Goal: Task Accomplishment & Management: Use online tool/utility

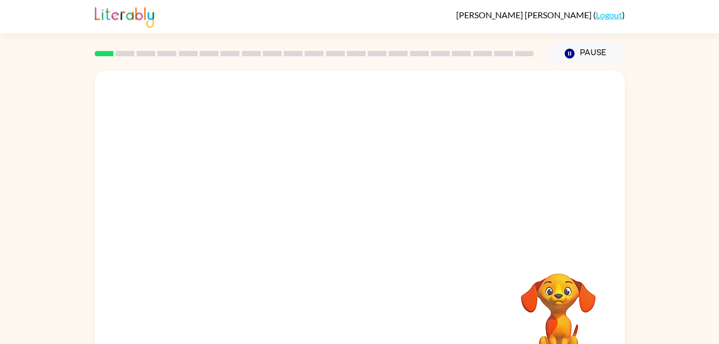
scroll to position [33, 0]
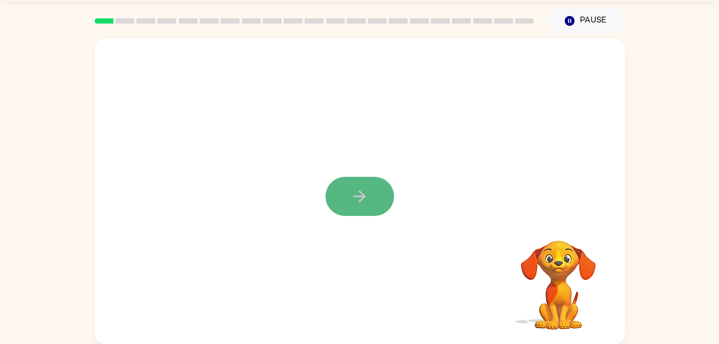
click at [366, 209] on button "button" at bounding box center [360, 196] width 69 height 39
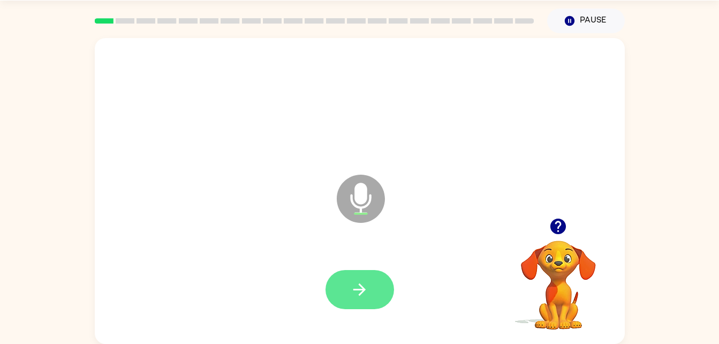
click at [352, 272] on button "button" at bounding box center [360, 289] width 69 height 39
click at [373, 300] on button "button" at bounding box center [360, 289] width 69 height 39
click at [372, 279] on button "button" at bounding box center [360, 289] width 69 height 39
click at [372, 282] on button "button" at bounding box center [360, 289] width 69 height 39
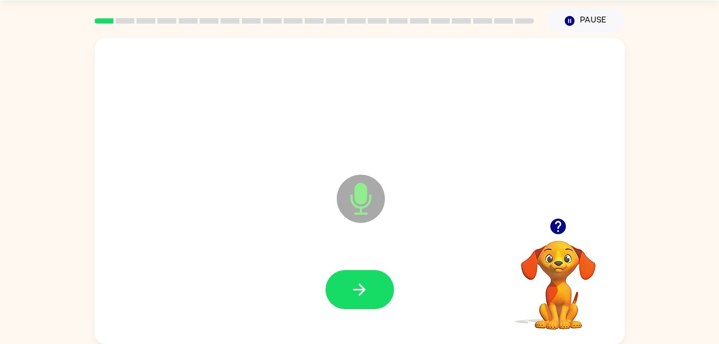
click at [372, 282] on button "button" at bounding box center [360, 289] width 69 height 39
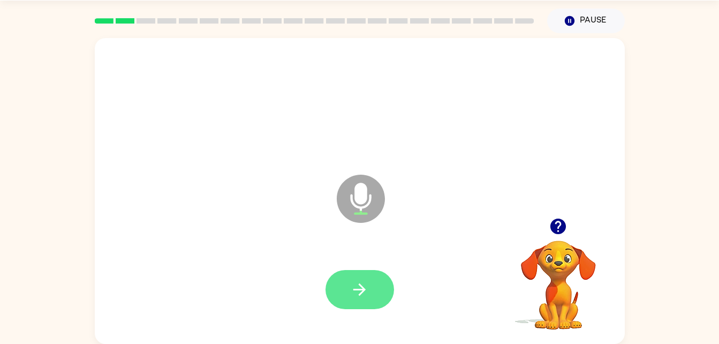
click at [372, 282] on button "button" at bounding box center [360, 289] width 69 height 39
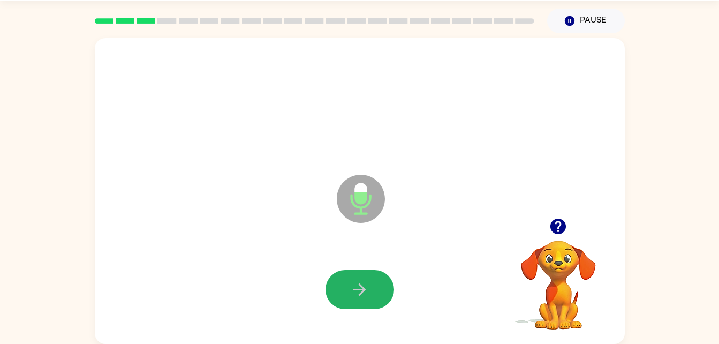
click at [372, 282] on button "button" at bounding box center [360, 289] width 69 height 39
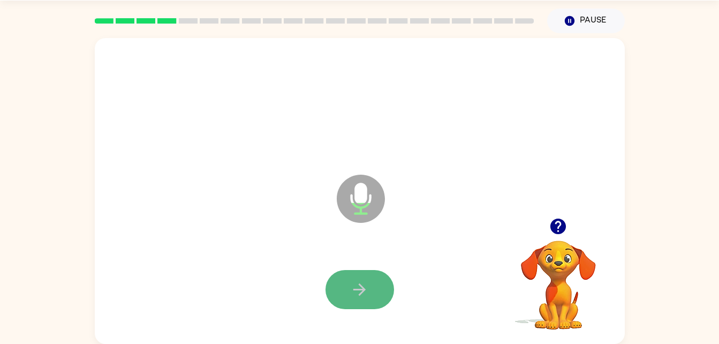
click at [381, 277] on button "button" at bounding box center [360, 289] width 69 height 39
click at [389, 281] on button "button" at bounding box center [360, 289] width 69 height 39
click at [380, 295] on button "button" at bounding box center [360, 289] width 69 height 39
click at [369, 296] on button "button" at bounding box center [360, 289] width 69 height 39
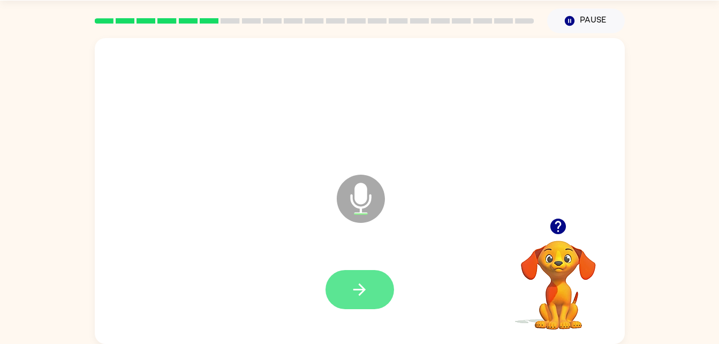
click at [385, 288] on button "button" at bounding box center [360, 289] width 69 height 39
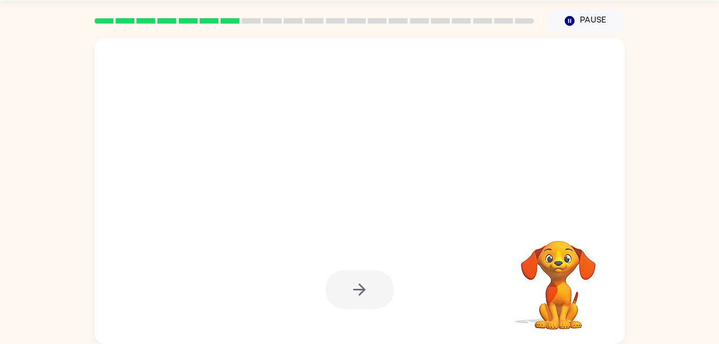
click at [385, 288] on div at bounding box center [360, 289] width 69 height 39
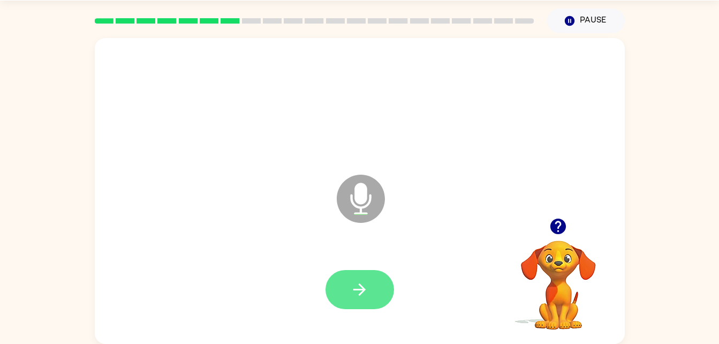
click at [386, 296] on button "button" at bounding box center [360, 289] width 69 height 39
drag, startPoint x: 386, startPoint y: 296, endPoint x: 362, endPoint y: 280, distance: 29.0
click at [362, 280] on icon "button" at bounding box center [359, 289] width 19 height 19
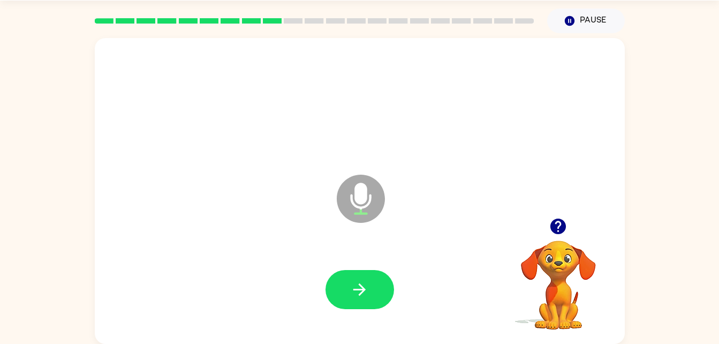
click at [362, 280] on icon "button" at bounding box center [359, 289] width 19 height 19
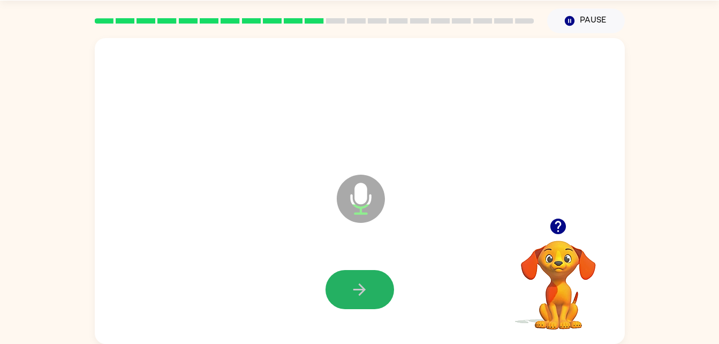
click at [362, 280] on icon "button" at bounding box center [359, 289] width 19 height 19
click at [375, 283] on button "button" at bounding box center [360, 289] width 69 height 39
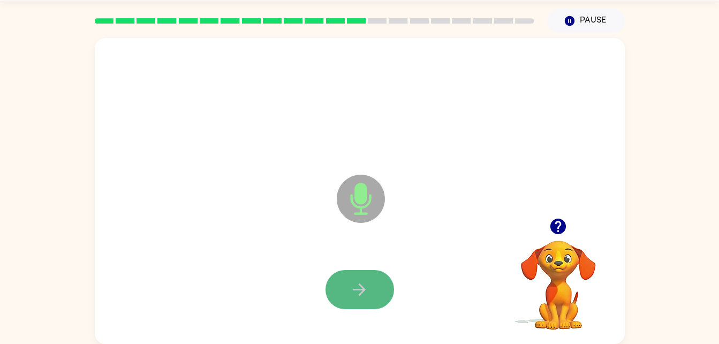
click at [342, 279] on button "button" at bounding box center [360, 289] width 69 height 39
click at [370, 286] on button "button" at bounding box center [360, 289] width 69 height 39
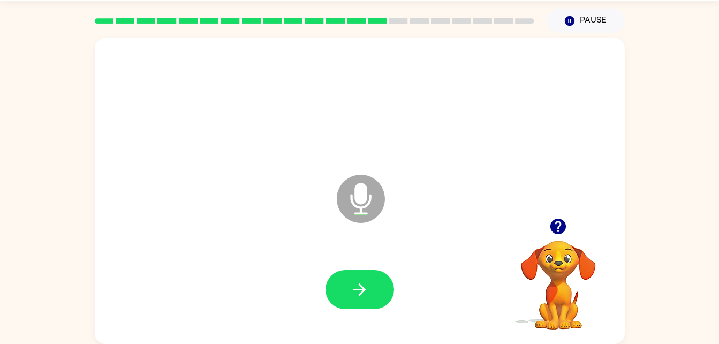
click at [370, 286] on button "button" at bounding box center [360, 289] width 69 height 39
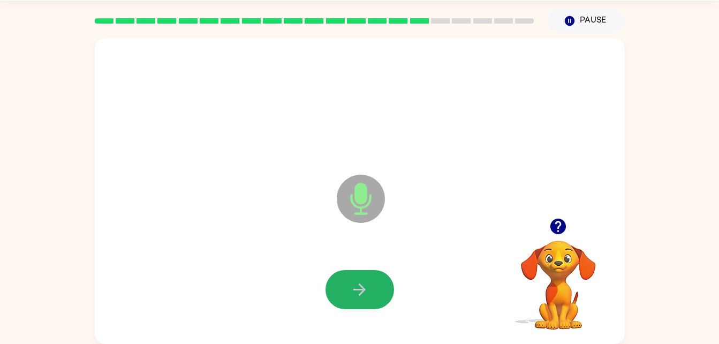
click at [370, 286] on button "button" at bounding box center [360, 289] width 69 height 39
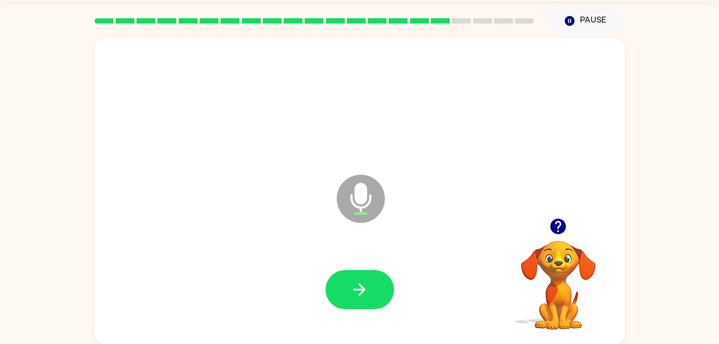
click at [370, 286] on button "button" at bounding box center [360, 289] width 69 height 39
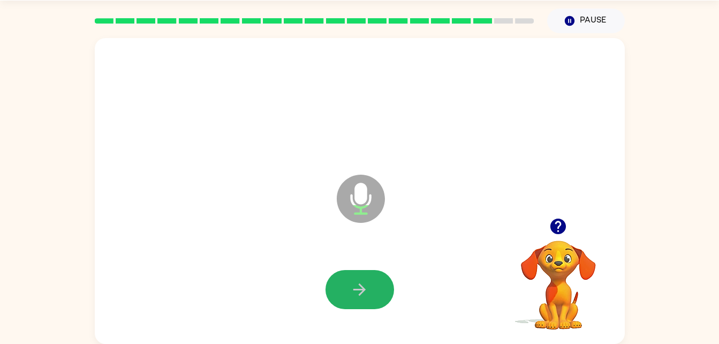
click at [370, 286] on button "button" at bounding box center [360, 289] width 69 height 39
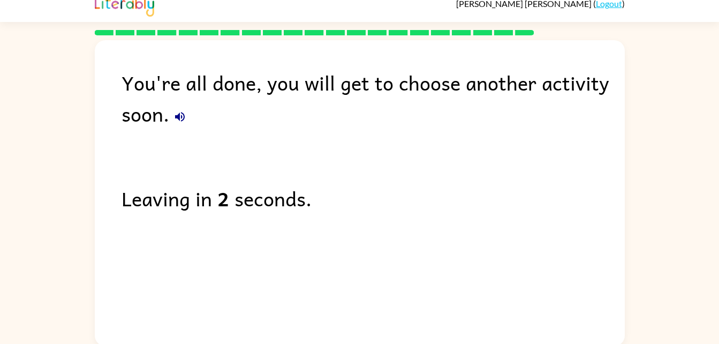
scroll to position [0, 0]
